Goal: Information Seeking & Learning: Check status

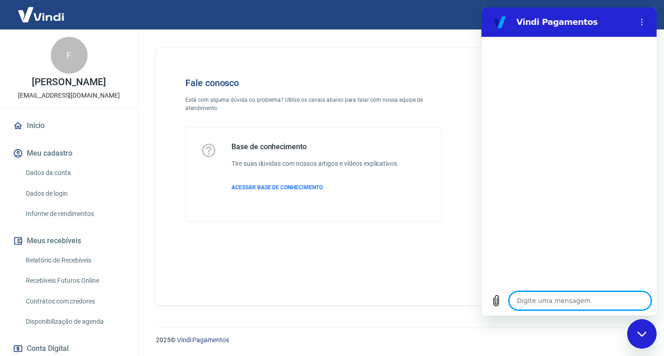
type textarea "f"
type textarea "x"
type textarea "fl"
type textarea "x"
type textarea "fla"
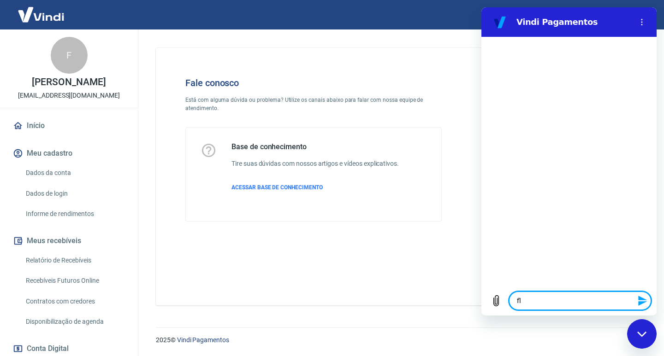
type textarea "x"
type textarea "flar"
type textarea "x"
type textarea "fla"
type textarea "x"
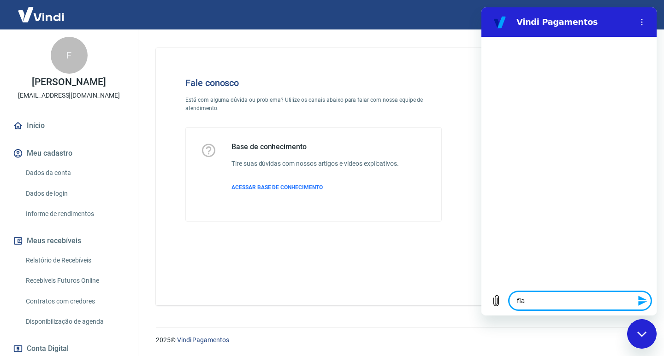
type textarea "fl"
type textarea "x"
type textarea "f"
type textarea "x"
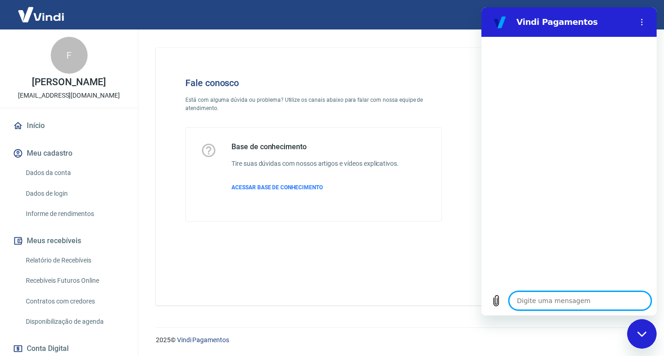
type textarea "b"
type textarea "x"
type textarea "bo"
type textarea "x"
type textarea "bom"
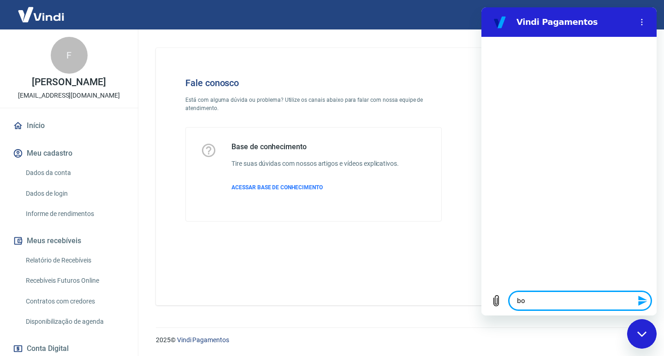
type textarea "x"
type textarea "bom"
type textarea "x"
type textarea "bom f"
type textarea "x"
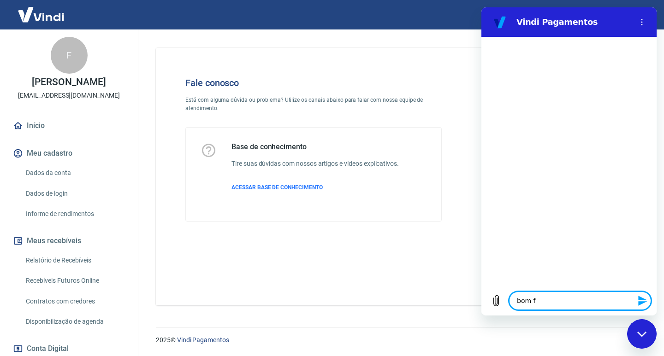
type textarea "bom"
type textarea "x"
type textarea "bom d"
type textarea "x"
type textarea "bom di"
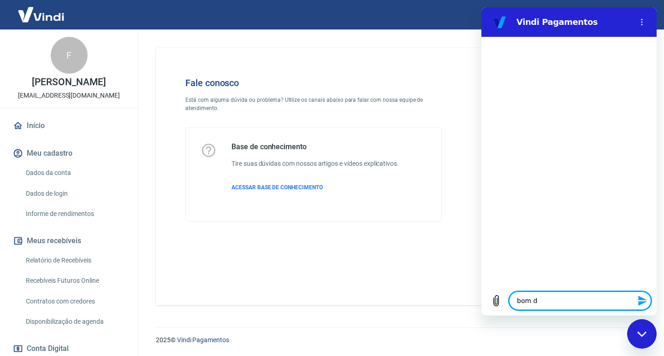
type textarea "x"
type textarea "bom dia"
type textarea "x"
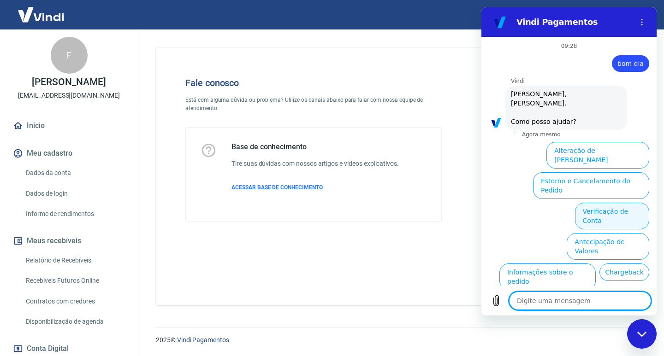
scroll to position [36, 0]
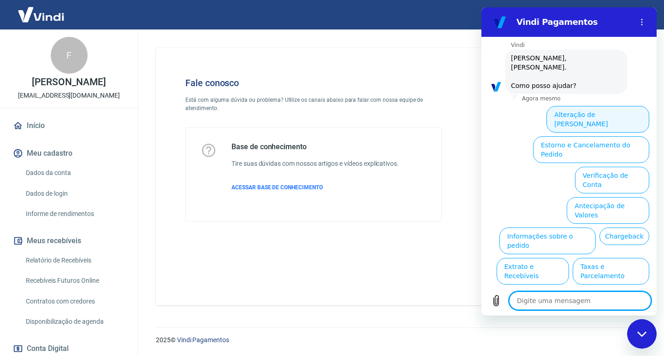
click at [590, 110] on button "Alteração de Dados Cadastrais" at bounding box center [597, 119] width 103 height 27
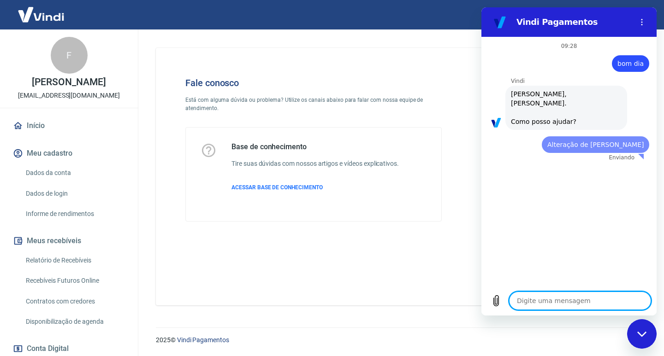
scroll to position [0, 0]
type textarea "x"
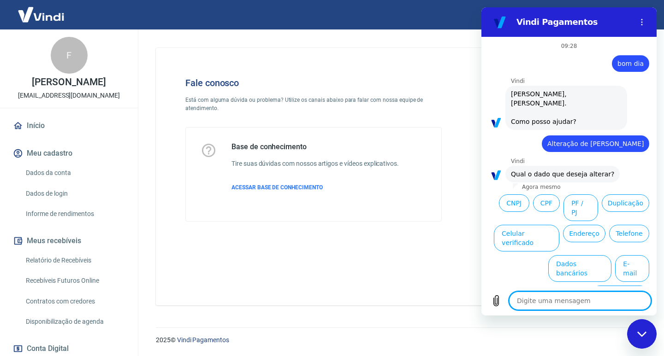
type textarea "f"
type textarea "x"
type textarea "fa"
type textarea "x"
type textarea "fal"
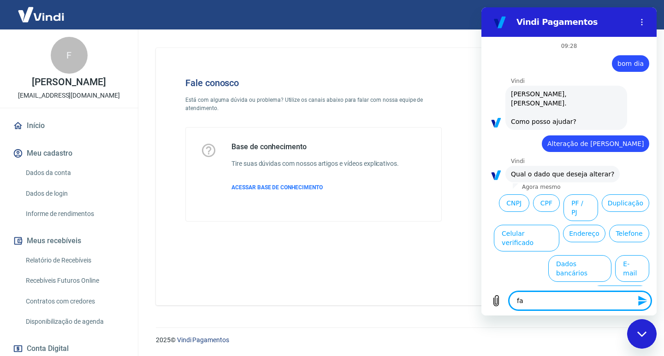
type textarea "x"
type textarea "fala"
type textarea "x"
type textarea "falar"
type textarea "x"
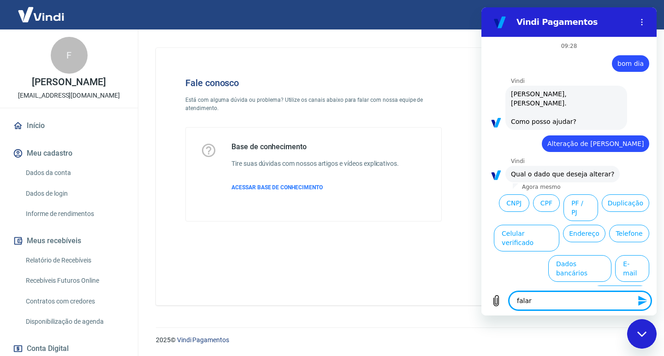
type textarea "falar"
type textarea "x"
type textarea "falar c"
type textarea "x"
type textarea "falar cm"
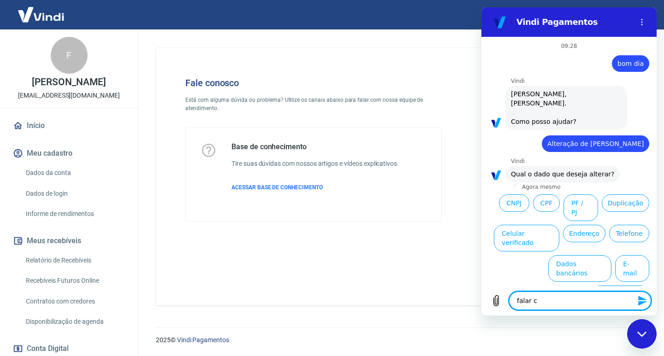
type textarea "x"
type textarea "falar cm"
type textarea "x"
type textarea "falar cm a"
type textarea "x"
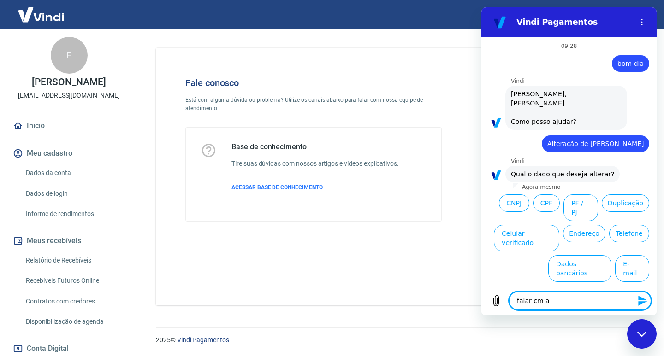
type textarea "falar cm at"
type textarea "x"
type textarea "falar cm ate"
type textarea "x"
type textarea "falar cm aten"
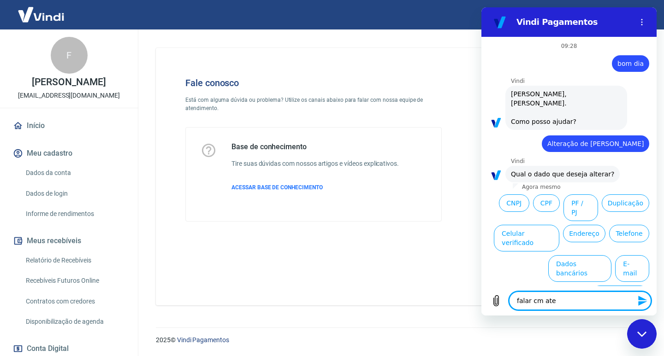
type textarea "x"
type textarea "falar cm atend"
type textarea "x"
type textarea "falar cm atende"
type textarea "x"
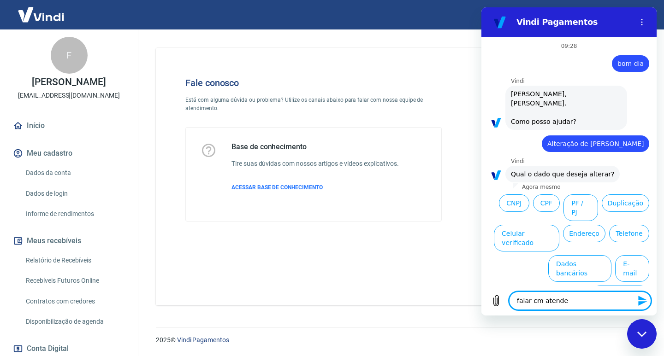
type textarea "falar cm atenden"
type textarea "x"
type textarea "falar cm atendent"
type textarea "x"
type textarea "falar cm atendente"
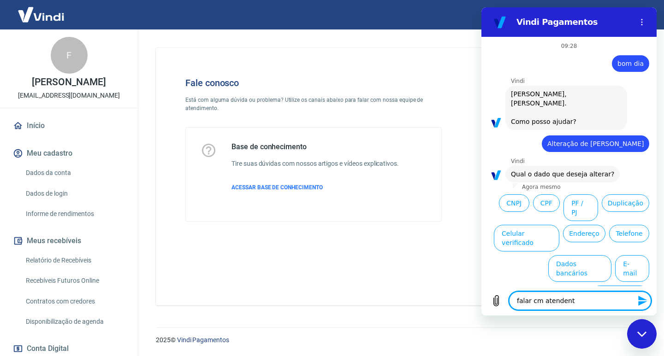
type textarea "x"
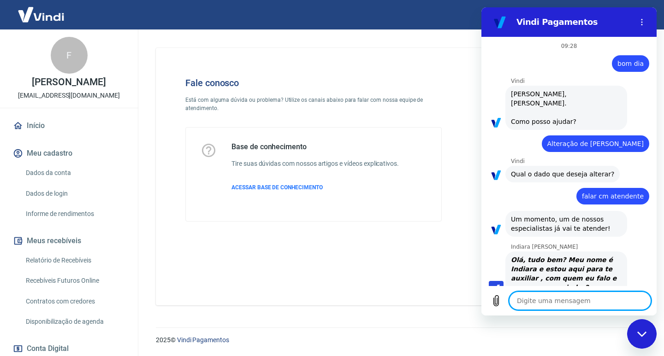
type textarea "x"
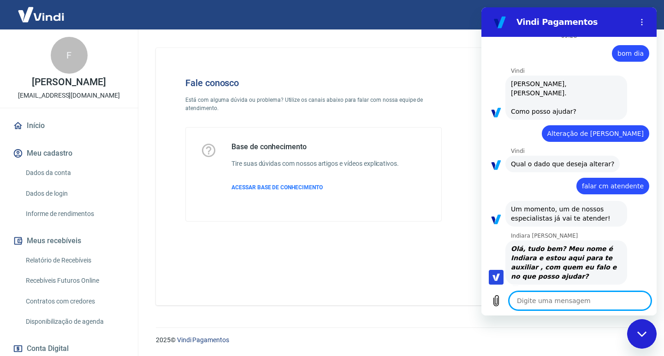
type textarea "B"
type textarea "x"
type textarea "Bo"
type textarea "x"
type textarea "Bom"
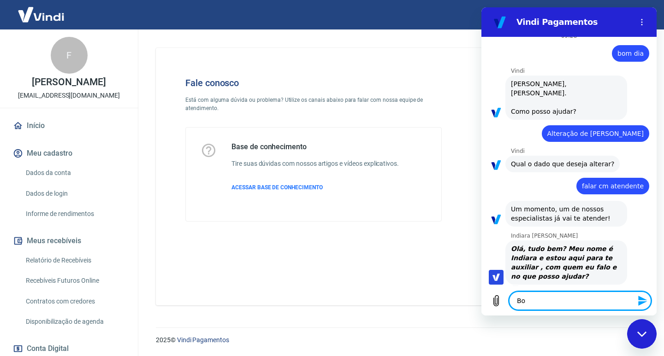
type textarea "x"
type textarea "Bom"
type textarea "x"
type textarea "Bom d"
type textarea "x"
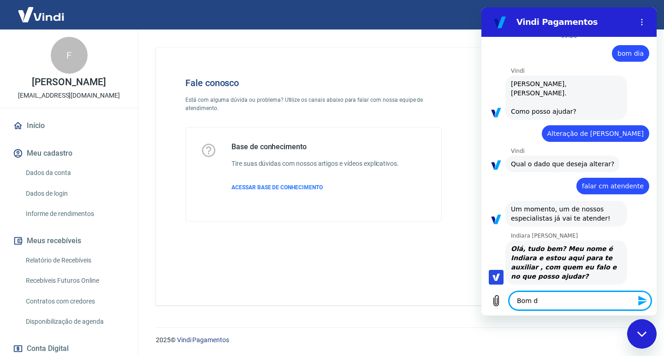
type textarea "Bom di"
type textarea "x"
type textarea "Bom dia"
type textarea "x"
type textarea "Bom dia"
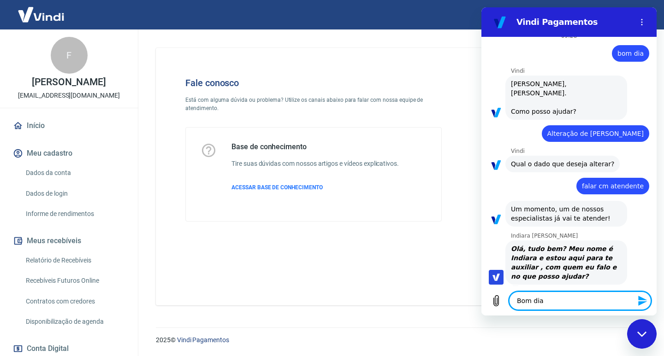
type textarea "x"
type textarea "Bom dia m"
type textarea "x"
type textarea "Bom dia me"
type textarea "x"
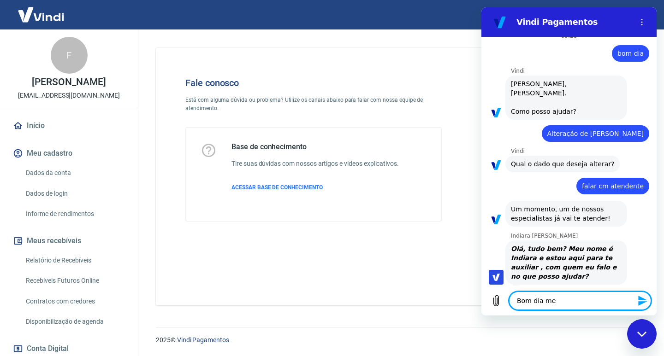
type textarea "Bom dia me"
type textarea "x"
type textarea "Bom dia me C"
type textarea "x"
type textarea "Bom dia me Ch"
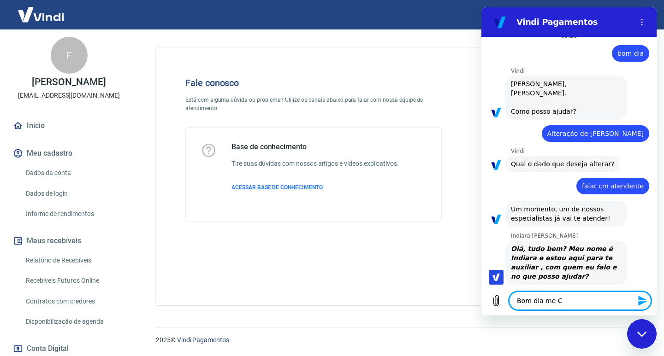
type textarea "x"
type textarea "Bom dia me Cha"
type textarea "x"
type textarea "Bom dia me Cham"
type textarea "x"
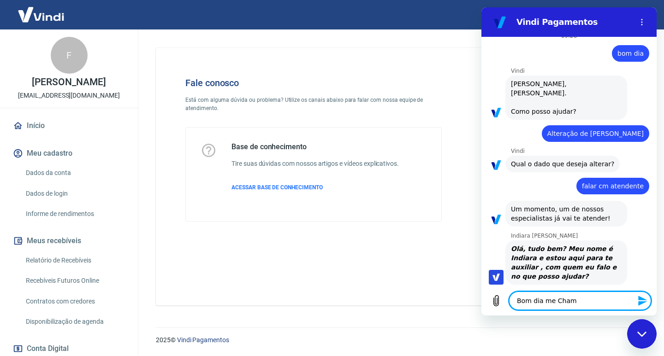
type textarea "Bom dia me Chamo"
type textarea "x"
type textarea "Bom dia me Chamo"
type textarea "x"
type textarea "Bom dia me Chamo F"
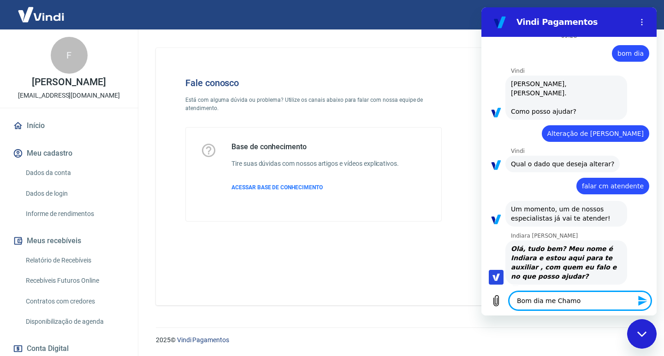
type textarea "x"
type textarea "Bom dia me Chamo Fa"
type textarea "x"
type textarea "Bom dia me Chamo Fab"
type textarea "x"
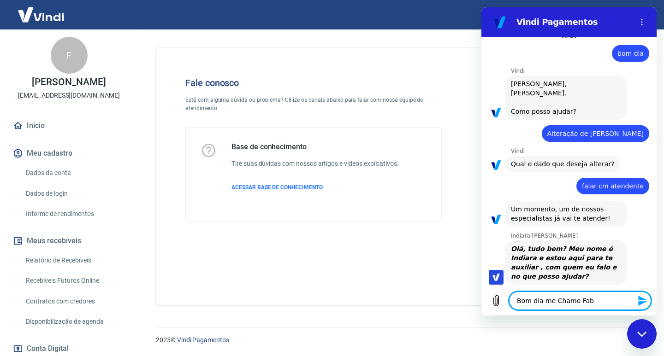
type textarea "Bom dia me Chamo Fabi"
type textarea "x"
type textarea "Bom dia me Chamo Fabia"
type textarea "x"
type textarea "Bom dia me Chamo Fabian"
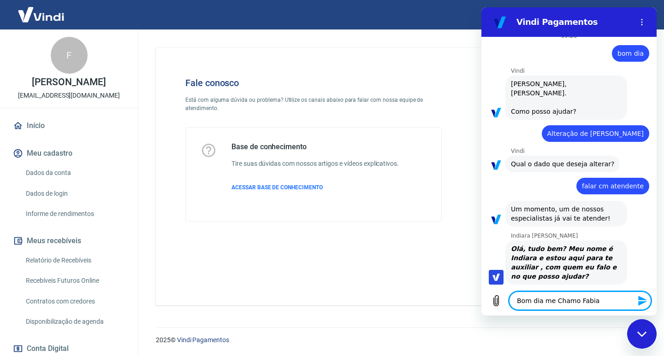
type textarea "x"
type textarea "Bom dia me Chamo Fabiane"
type textarea "x"
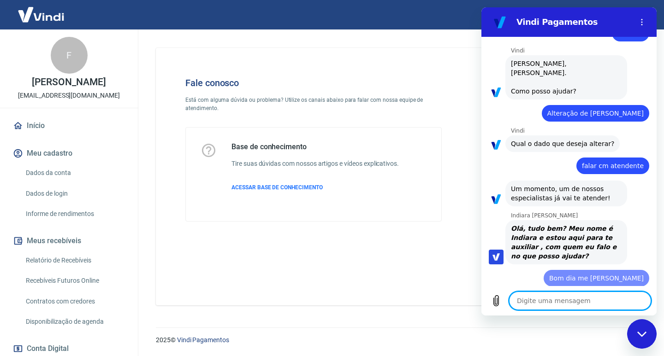
scroll to position [32, 0]
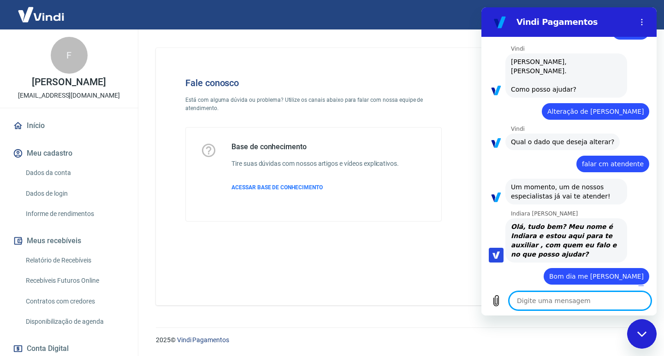
type textarea "x"
paste textarea "Detalhes do pedido BC-1758651372"
type textarea "Detalhes do pedido BC-1758651372"
type textarea "x"
type textarea "Detalhes do pedido BC-1758651372"
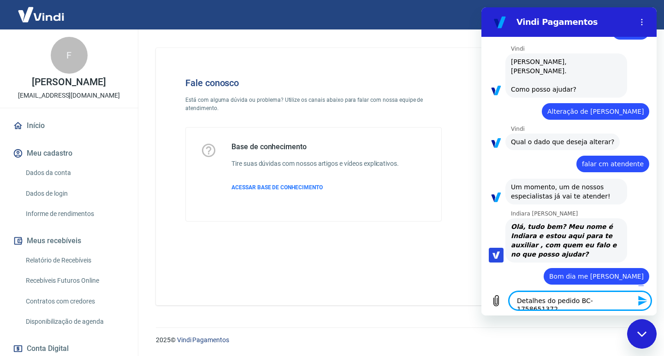
type textarea "x"
type textarea "Detalhes do pedido BC-1758651372 s"
type textarea "x"
type textarea "Detalhes do pedido BC-1758651372 so"
type textarea "x"
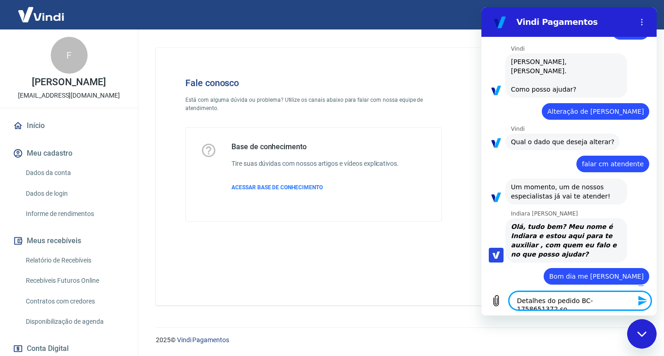
type textarea "Detalhes do pedido BC-1758651372 soc"
type textarea "x"
type textarea "Detalhes do pedido BC-1758651372 socr"
type textarea "x"
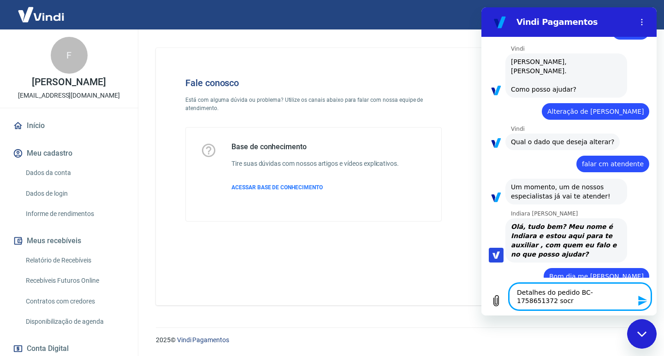
type textarea "Detalhes do pedido BC-1758651372 socre"
type textarea "x"
type textarea "Detalhes do pedido BC-1758651372 socre"
type textarea "x"
type textarea "Detalhes do pedido BC-1758651372 socre e"
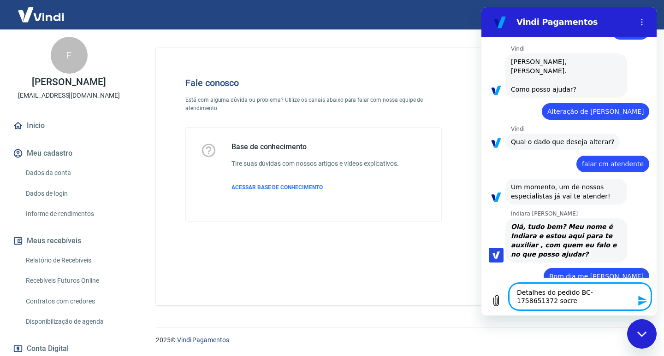
type textarea "x"
type textarea "Detalhes do pedido BC-1758651372 socre es"
type textarea "x"
type textarea "Detalhes do pedido BC-1758651372 socre ess"
type textarea "x"
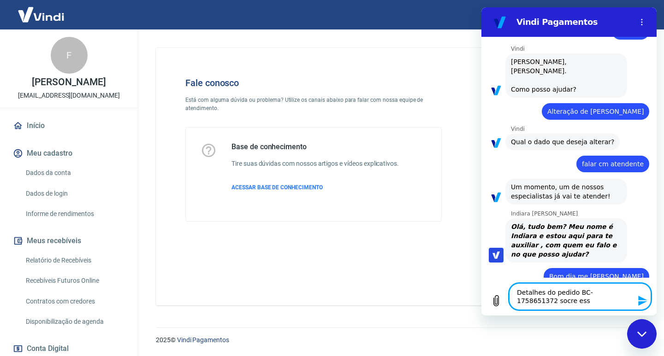
type textarea "Detalhes do pedido BC-1758651372 socre esse"
type textarea "x"
type textarea "Detalhes do pedido BC-1758651372 socre esse"
type textarea "x"
type textarea "Detalhes do pedido BC-1758651372 socre esse d"
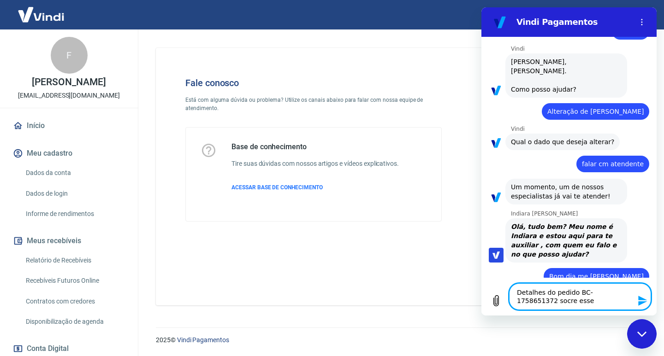
type textarea "x"
type textarea "Detalhes do pedido BC-1758651372 socre esse de"
type textarea "x"
type textarea "Detalhes do pedido BC-1758651372 socre esse dep"
type textarea "x"
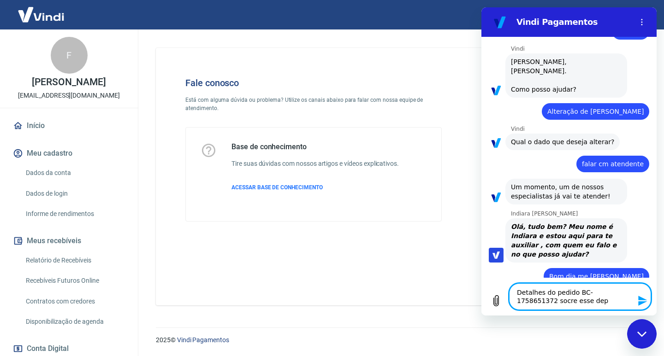
type textarea "Detalhes do pedido BC-1758651372 socre esse depó"
type textarea "x"
type textarea "Detalhes do pedido BC-1758651372 socre esse depós"
type textarea "x"
type textarea "Detalhes do pedido BC-1758651372 socre esse depósi"
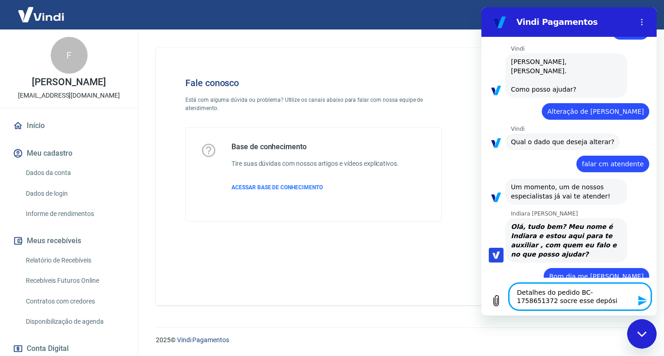
type textarea "x"
type textarea "Detalhes do pedido BC-1758651372 socre esse depósit"
type textarea "x"
type textarea "Detalhes do pedido BC-1758651372 socre esse depósito"
type textarea "x"
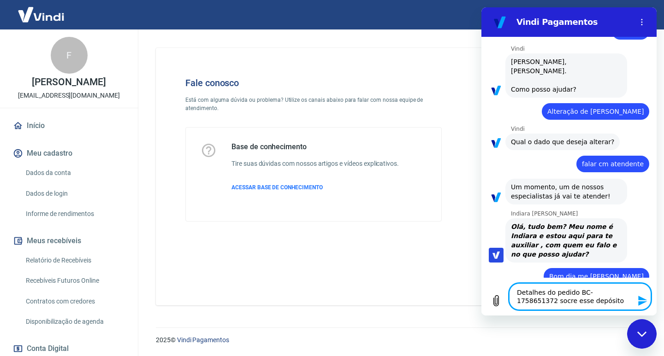
type textarea "Detalhes do pedido BC-1758651372 socre esse depósito"
type textarea "x"
type textarea "Detalhes do pedido BC-1758651372 socre esse depósito q"
type textarea "x"
type textarea "Detalhes do pedido BC-1758651372 socre esse depósito qu"
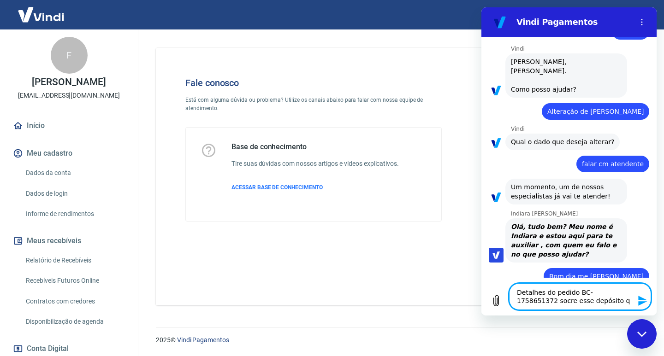
type textarea "x"
type textarea "Detalhes do pedido BC-1758651372 socre esse depósito que"
type textarea "x"
type textarea "Detalhes do pedido BC-1758651372 socre esse depósito que"
type textarea "x"
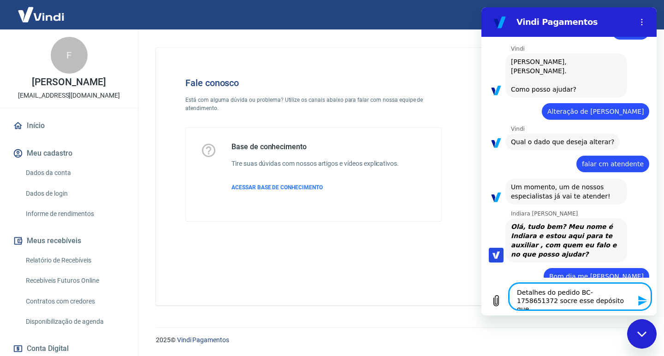
type textarea "Detalhes do pedido BC-1758651372 socre esse depósito que f"
type textarea "x"
type textarea "Detalhes do pedido BC-1758651372 socre esse depósito que fi"
type textarea "x"
type textarea "Detalhes do pedido BC-1758651372 socre esse depósito que fiz"
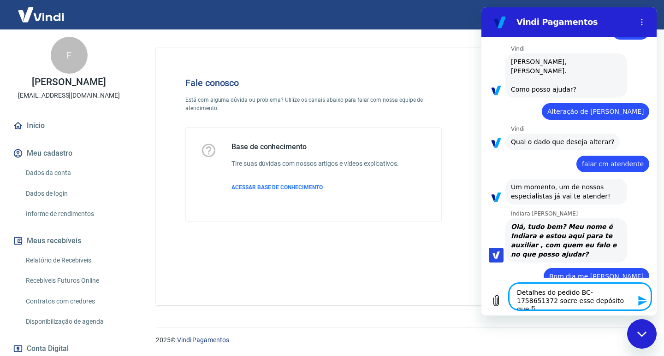
type textarea "x"
type textarea "Detalhes do pedido BC-1758651372 socre esse depósito que fiz"
type textarea "x"
type textarea "Detalhes do pedido BC-1758651372 socre esse depósito que fiz n"
type textarea "x"
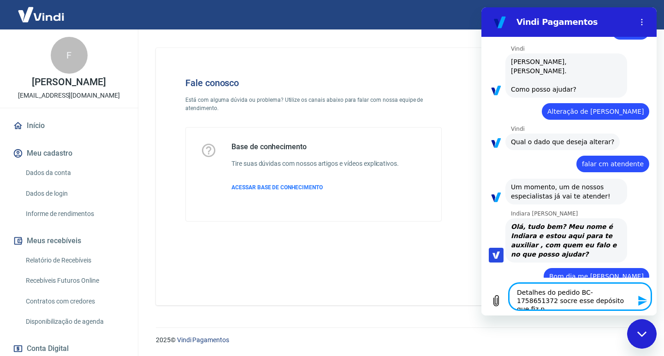
type textarea "Detalhes do pedido BC-1758651372 socre esse depósito que fiz na"
type textarea "x"
type textarea "Detalhes do pedido BC-1758651372 socre esse depósito que fiz na"
type textarea "x"
type textarea "Detalhes do pedido BC-1758651372 socre esse depósito que fiz na c"
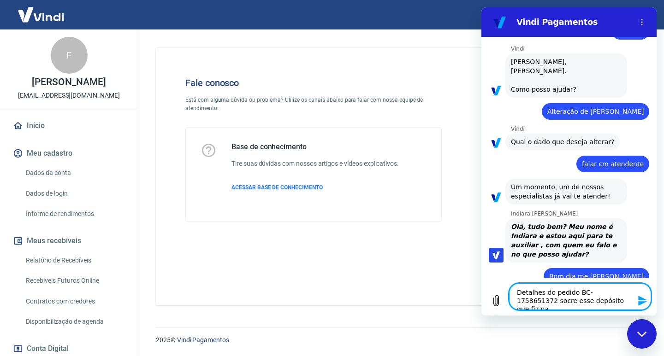
type textarea "x"
type textarea "Detalhes do pedido BC-1758651372 socre esse depósito que fiz na co"
type textarea "x"
type textarea "Detalhes do pedido BC-1758651372 socre esse depósito que fiz na con"
type textarea "x"
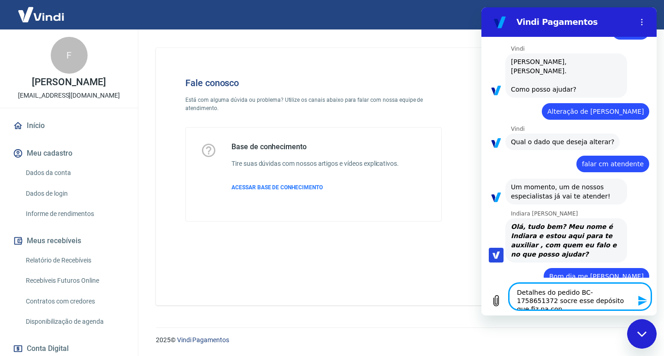
type textarea "Detalhes do pedido BC-1758651372 socre esse depósito que fiz na cont"
type textarea "x"
type textarea "Detalhes do pedido BC-1758651372 socre esse depósito que fiz na conta"
type textarea "x"
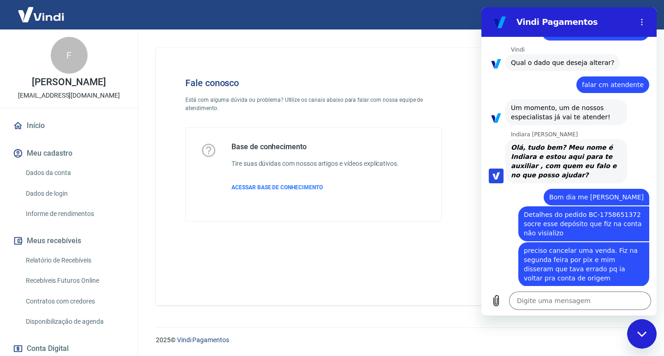
scroll to position [113, 0]
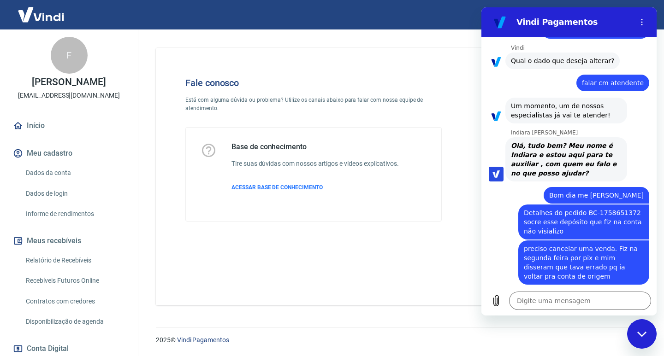
click at [559, 299] on div "Indiara Carla está digitando" at bounding box center [573, 306] width 168 height 15
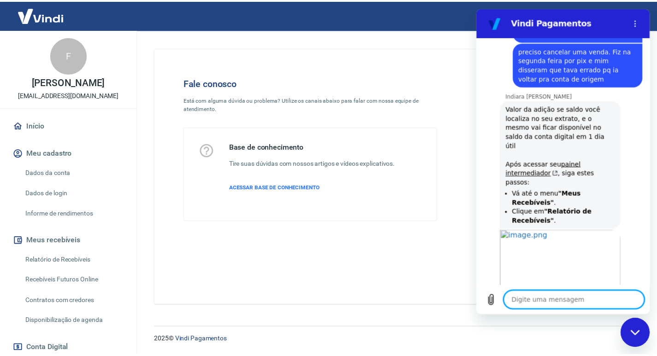
scroll to position [311, 0]
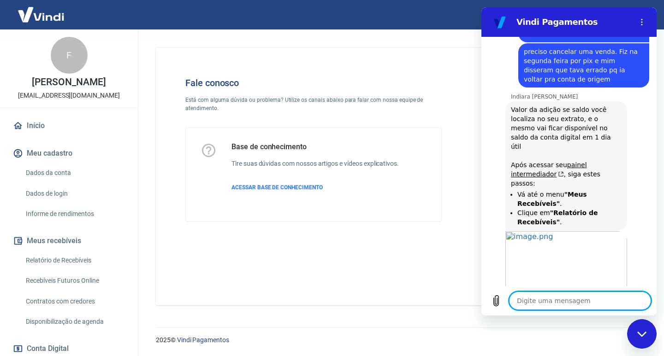
click at [83, 258] on link "Relatório de Recebíveis" at bounding box center [74, 260] width 105 height 19
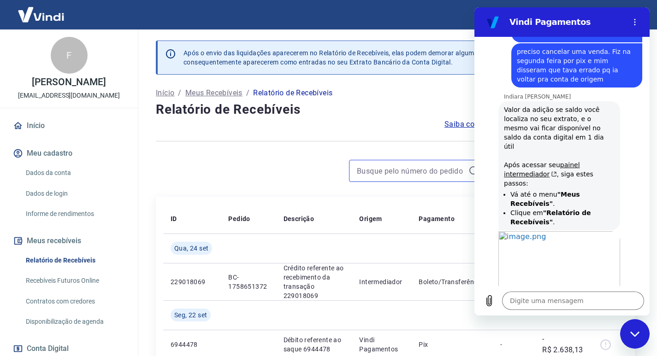
click at [393, 173] on input at bounding box center [411, 171] width 108 height 14
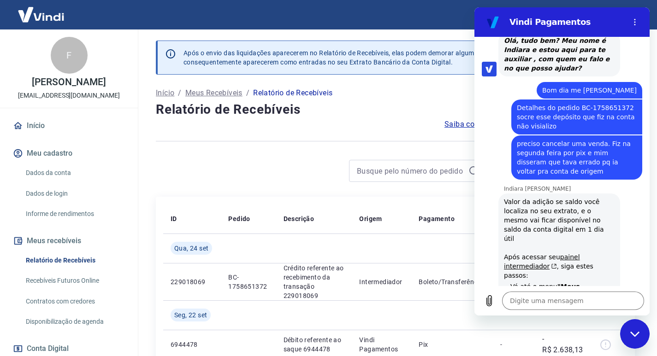
drag, startPoint x: 574, startPoint y: 98, endPoint x: 609, endPoint y: 100, distance: 35.1
click at [615, 103] on span "Detalhes do pedido BC-1758651372 socre esse depósito que fiz na conta não visia…" at bounding box center [577, 117] width 120 height 28
drag, startPoint x: 618, startPoint y: 100, endPoint x: 576, endPoint y: 99, distance: 42.0
click at [572, 103] on span "Detalhes do pedido BC-1758651372 socre esse depósito que fiz na conta não visia…" at bounding box center [577, 117] width 120 height 28
copy span "BC-175865137"
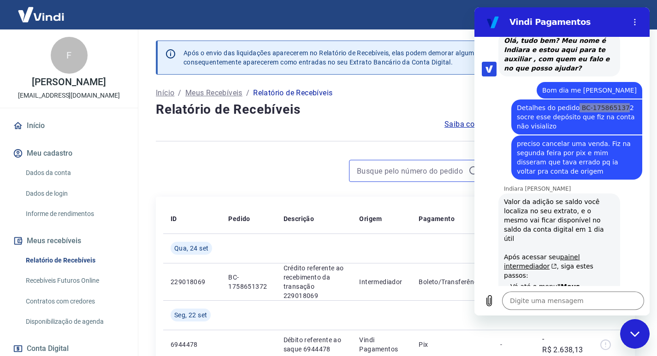
click at [387, 172] on input at bounding box center [411, 171] width 108 height 14
paste input "BC-175865137"
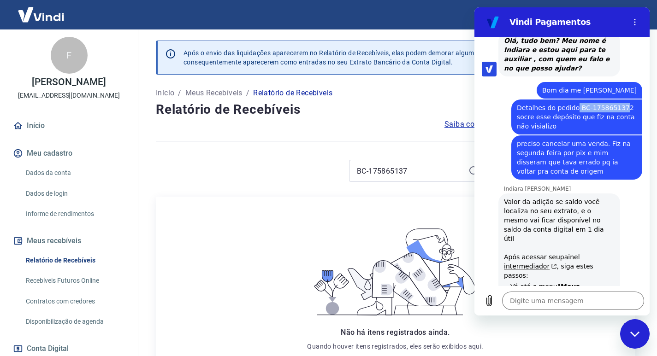
scroll to position [217, 0]
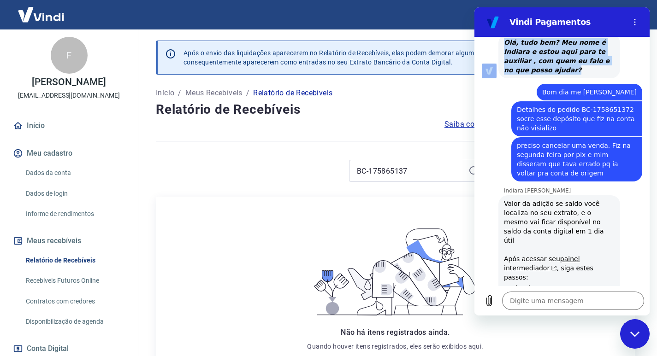
drag, startPoint x: 597, startPoint y: 21, endPoint x: 604, endPoint y: 58, distance: 37.5
click at [604, 58] on div "Vindi Pagamentos 09:28 diz: bom dia Enviado · Agora mesmo Vindi Vindi diz: Olá,…" at bounding box center [562, 161] width 175 height 309
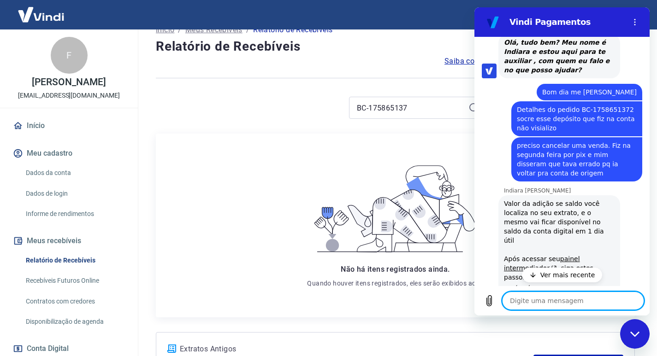
scroll to position [0, 0]
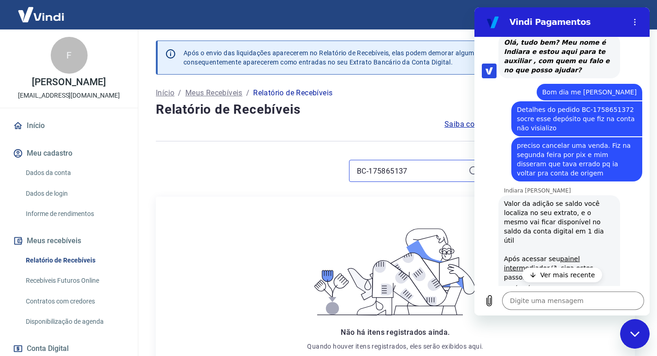
drag, startPoint x: 421, startPoint y: 173, endPoint x: 326, endPoint y: 172, distance: 94.5
click at [326, 172] on div "BC-175865137" at bounding box center [322, 171] width 332 height 22
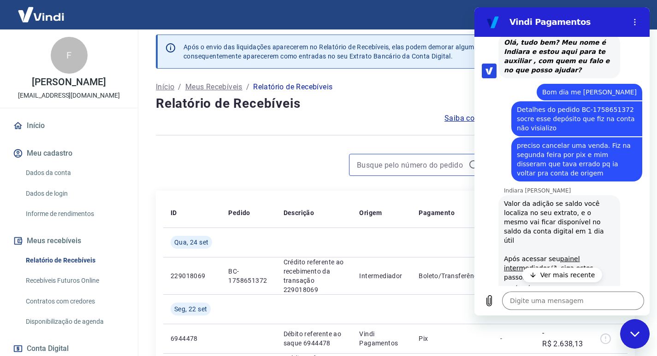
scroll to position [184, 0]
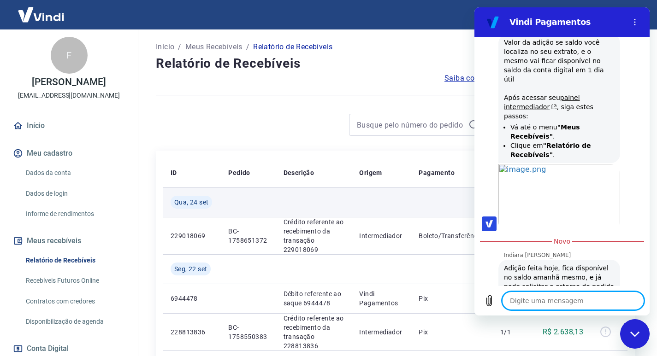
type textarea "x"
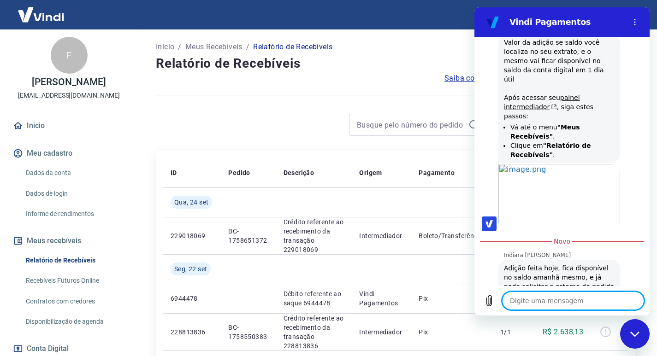
scroll to position [379, 0]
drag, startPoint x: 505, startPoint y: 259, endPoint x: 558, endPoint y: 259, distance: 52.1
click at [510, 263] on span "Adição feita hoje, fica disponível no saldo amanhã mesmo, e já pode solicitar o…" at bounding box center [559, 286] width 111 height 46
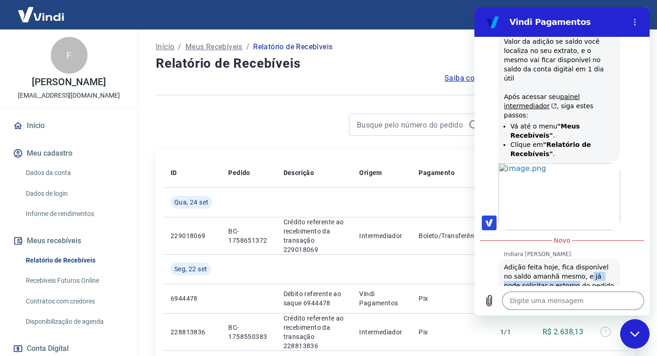
drag, startPoint x: 573, startPoint y: 248, endPoint x: 555, endPoint y: 259, distance: 21.3
click at [555, 263] on span "Adição feita hoje, fica disponível no saldo amanhã mesmo, e já pode solicitar o…" at bounding box center [559, 286] width 111 height 46
copy span "já pode solicitar o estorno"
click at [517, 304] on textarea at bounding box center [573, 301] width 142 height 18
type textarea "f"
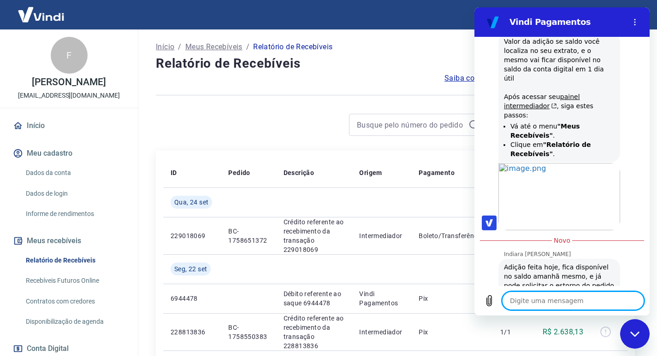
type textarea "x"
type textarea "fa"
type textarea "x"
type textarea "faç"
type textarea "x"
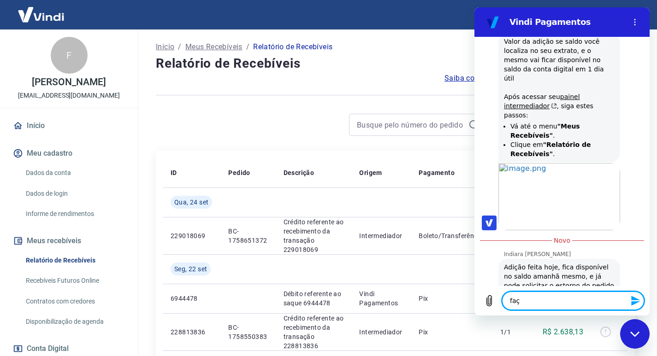
type textarea "faço"
type textarea "x"
type textarea "faço"
type textarea "x"
type textarea "faço i"
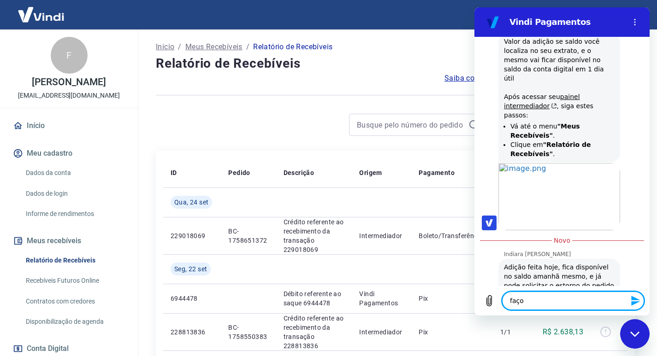
type textarea "x"
type textarea "faço is"
type textarea "x"
type textarea "faço iss"
type textarea "x"
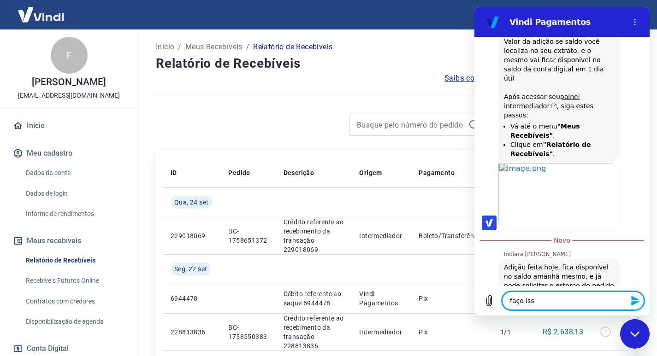
type textarea "faço isso"
type textarea "x"
type textarea "faço isso"
type textarea "x"
type textarea "faço isso a"
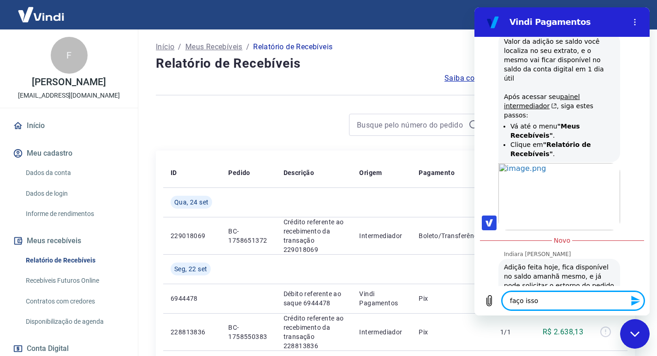
type textarea "x"
type textarea "faço isso ag"
type textarea "x"
type textarea "faço isso ago"
type textarea "x"
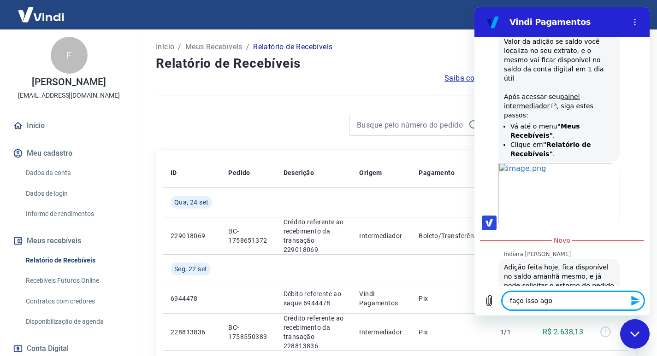
type textarea "faço isso agor"
type textarea "x"
type textarea "faço isso agora"
type textarea "x"
type textarea "faço isso agora?"
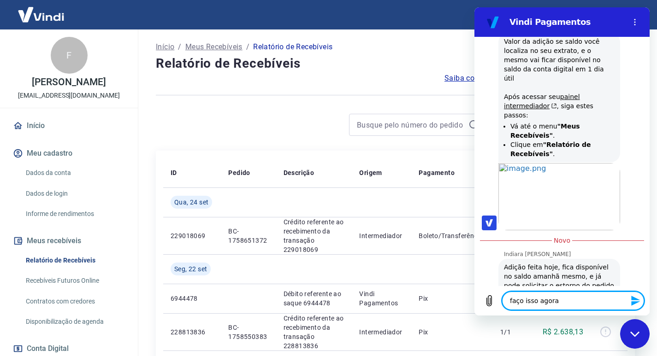
type textarea "x"
type textarea "faço isso agora?"
type textarea "x"
type textarea "faço isso agora? d"
type textarea "x"
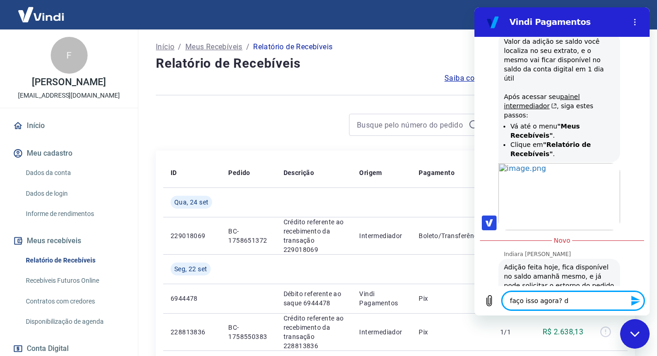
type textarea "faço isso agora? de"
type textarea "x"
type textarea "faço isso agora? deu"
type textarea "x"
type textarea "faço isso agora? deu"
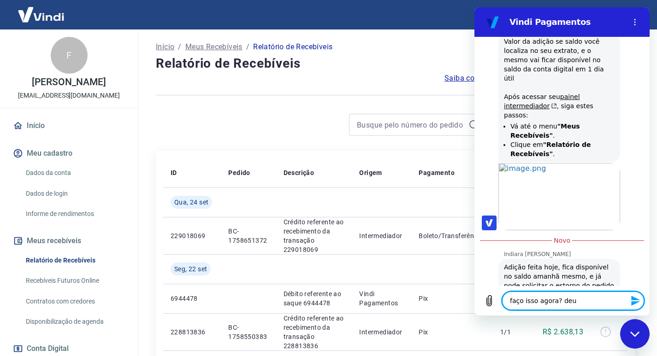
type textarea "x"
type textarea "faço isso agora? deu c"
type textarea "x"
type textarea "faço isso agora? deu ce"
type textarea "x"
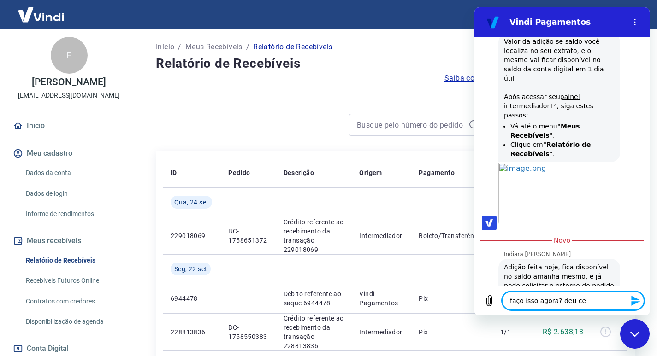
type textarea "faço isso agora? deu cer"
type textarea "x"
type textarea "faço isso agora? deu cert"
type textarea "x"
type textarea "faço isso agora? deu cer"
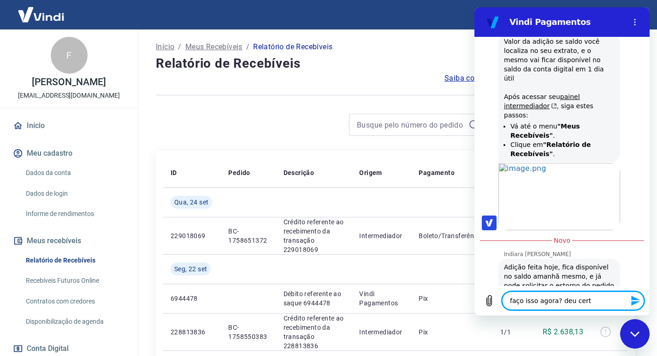
type textarea "x"
type textarea "faço isso agora? deu ce"
type textarea "x"
type textarea "faço isso agora? deu c"
type textarea "x"
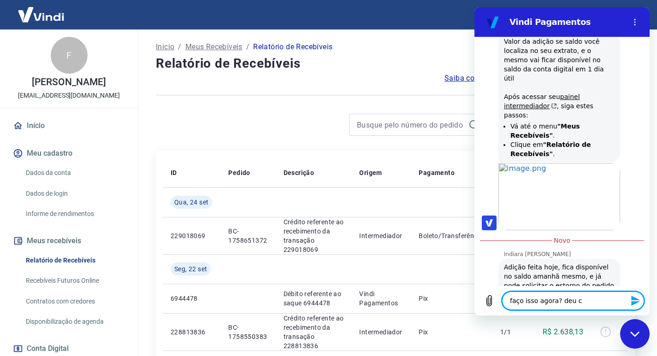
type textarea "faço isso agora? deu"
type textarea "x"
type textarea "faço isso agora? deu"
type textarea "x"
type textarea "faço isso agora? de"
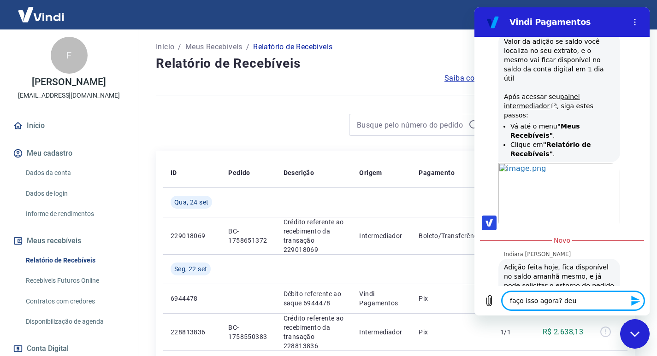
type textarea "x"
type textarea "faço isso agora? d"
type textarea "x"
type textarea "faço isso agora?"
type textarea "x"
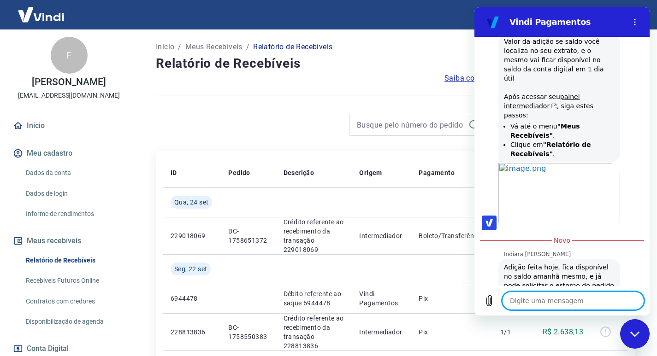
scroll to position [401, 0]
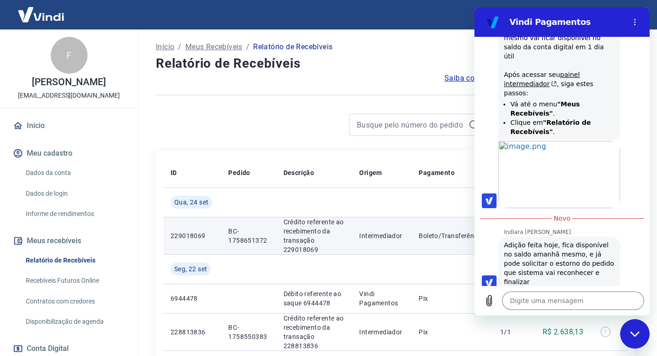
click at [332, 236] on p "Crédito referente ao recebimento da transação 229018069" at bounding box center [314, 236] width 61 height 37
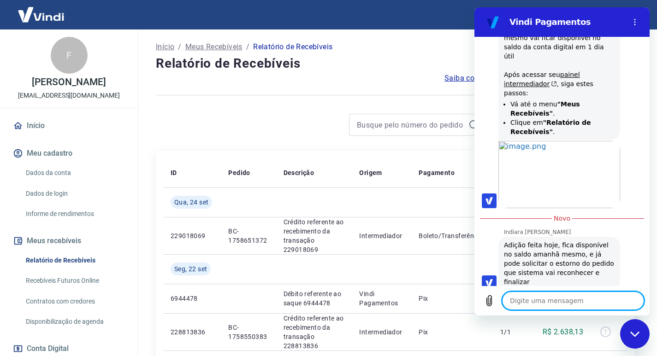
scroll to position [432, 0]
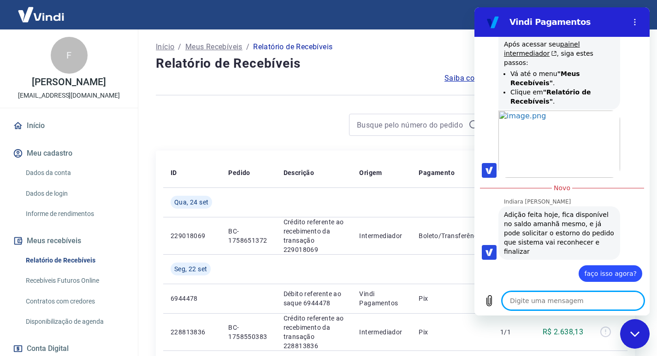
type textarea "x"
click at [55, 129] on link "Início" at bounding box center [69, 126] width 116 height 20
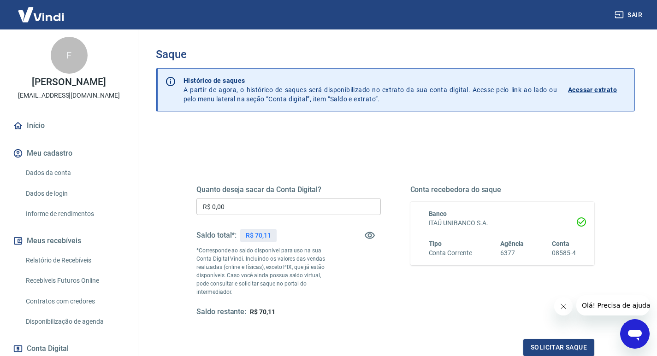
click at [257, 237] on p "R$ 70,11" at bounding box center [258, 236] width 25 height 10
click at [576, 93] on p "Acessar extrato" at bounding box center [592, 89] width 49 height 9
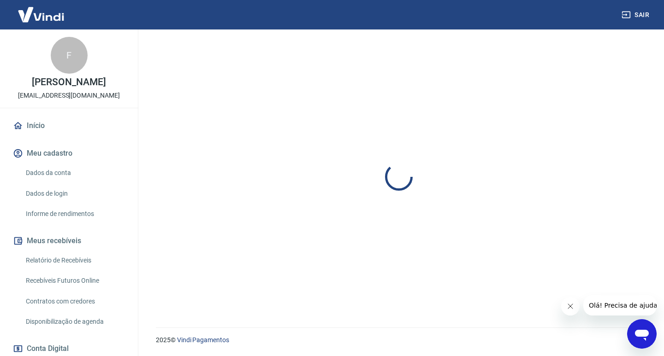
scroll to position [125, 0]
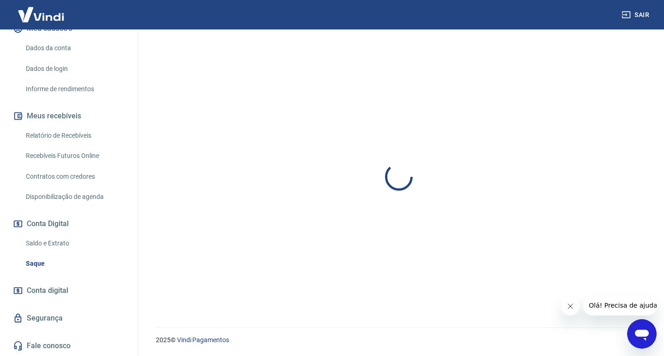
click at [646, 337] on icon "Abrir janela de mensagens" at bounding box center [642, 335] width 14 height 11
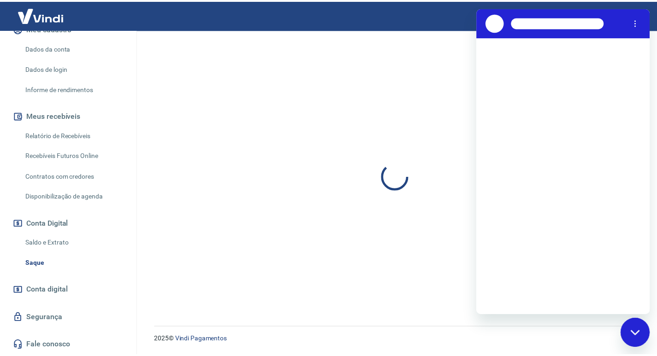
scroll to position [0, 0]
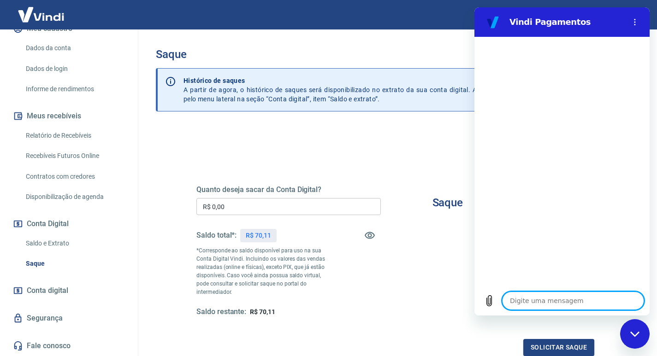
click at [541, 302] on textarea at bounding box center [573, 301] width 142 height 18
type textarea "o"
type textarea "x"
type textarea "oi"
type textarea "x"
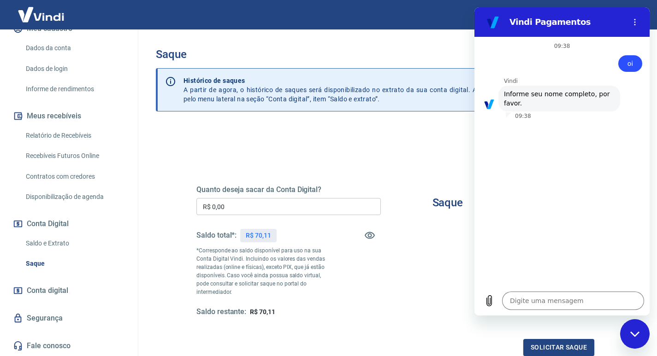
type textarea "x"
